Goal: Find specific page/section: Find specific page/section

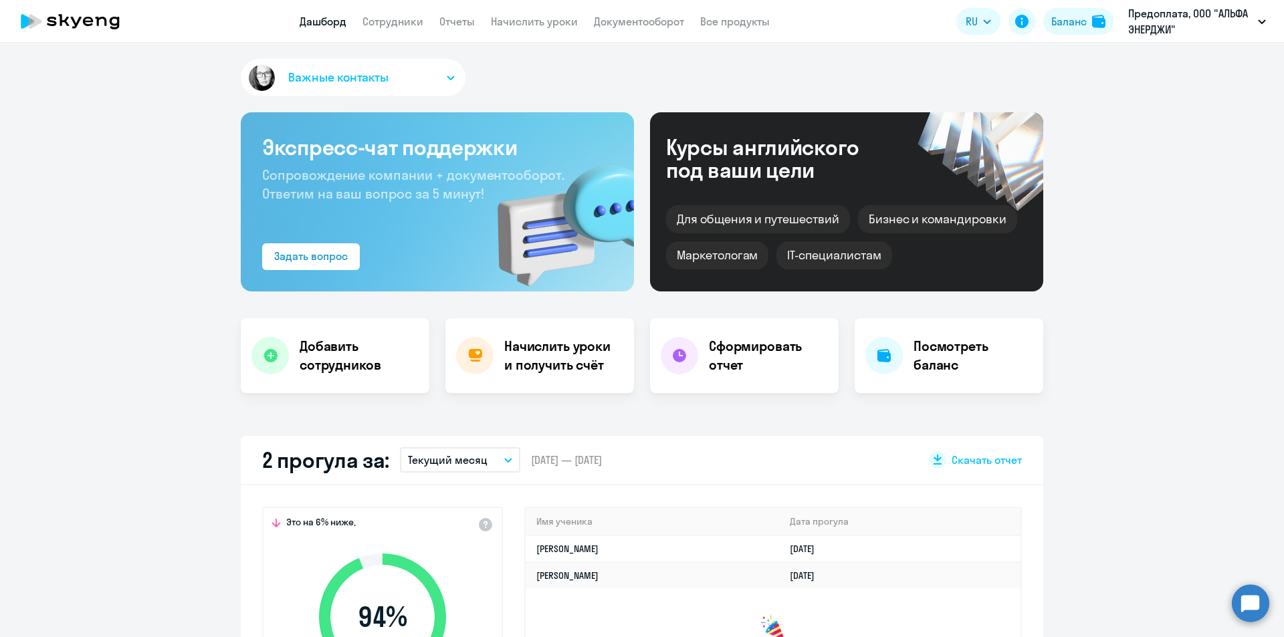
select select "30"
click at [1071, 16] on div "Баланс" at bounding box center [1068, 21] width 35 height 16
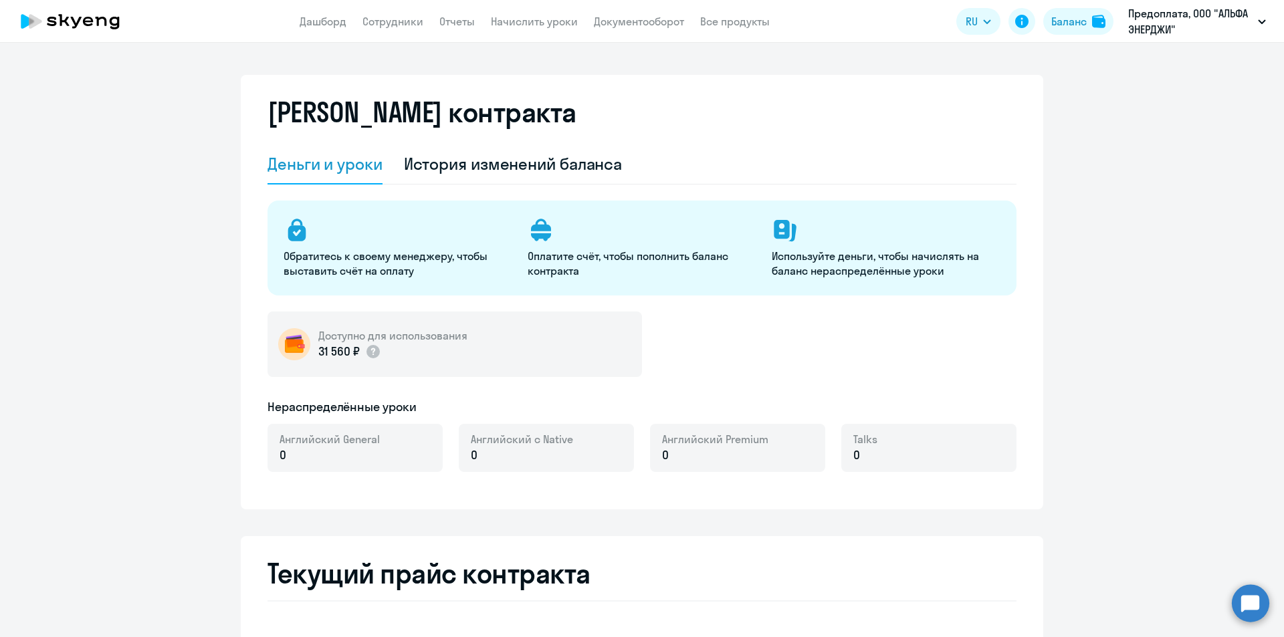
select select "english_adult_not_native_speaker"
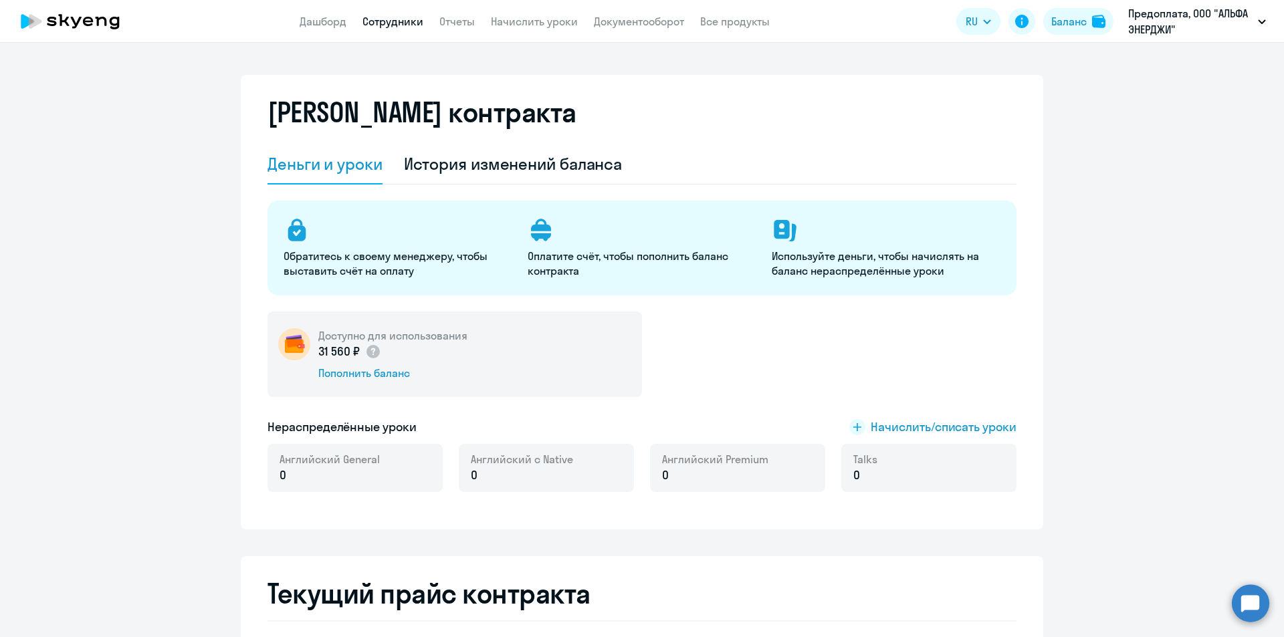
click at [393, 23] on link "Сотрудники" at bounding box center [392, 21] width 61 height 13
select select "30"
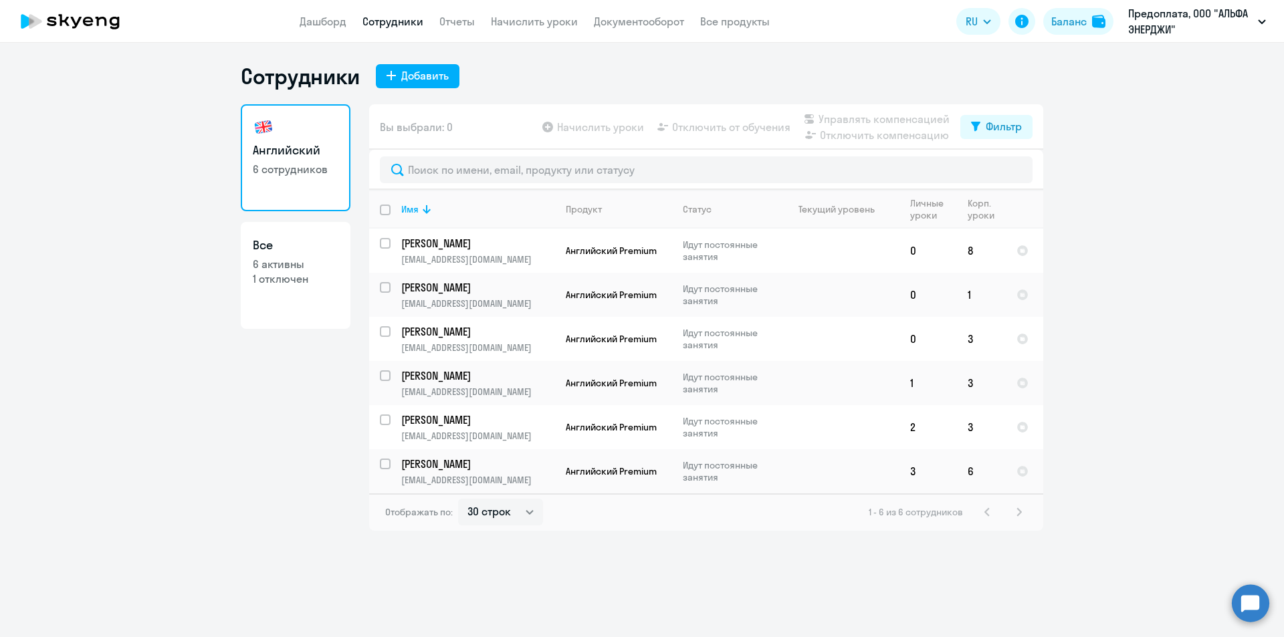
click at [1158, 71] on ng-component "Сотрудники Добавить Английский 6 сотрудников Все 6 активны 1 отключен Вы выбрал…" at bounding box center [642, 297] width 1284 height 468
